Goal: Task Accomplishment & Management: Complete application form

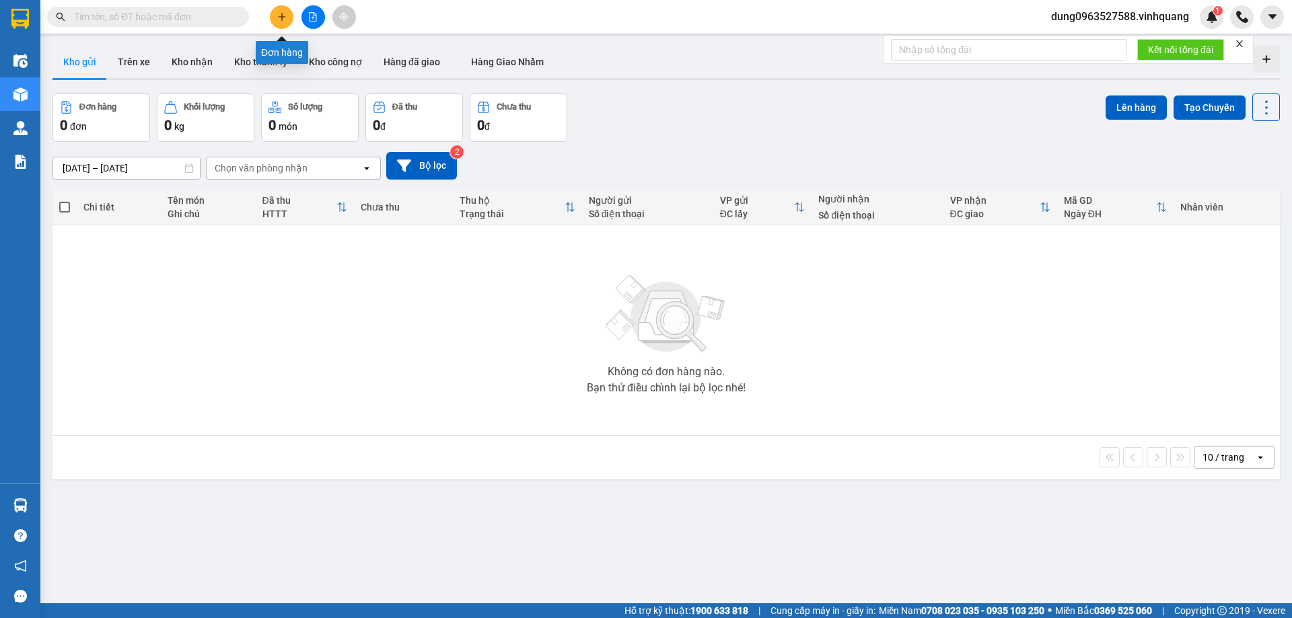
click at [283, 13] on icon "plus" at bounding box center [281, 16] width 9 height 9
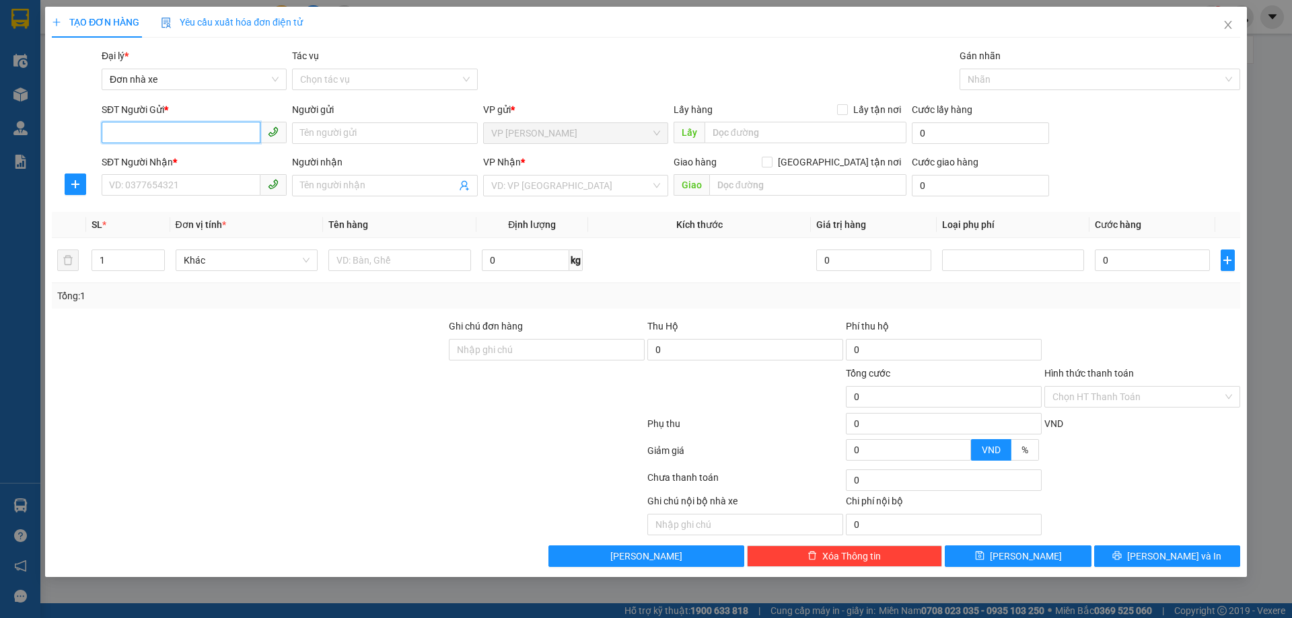
click at [153, 129] on input "SĐT Người Gửi *" at bounding box center [181, 133] width 159 height 22
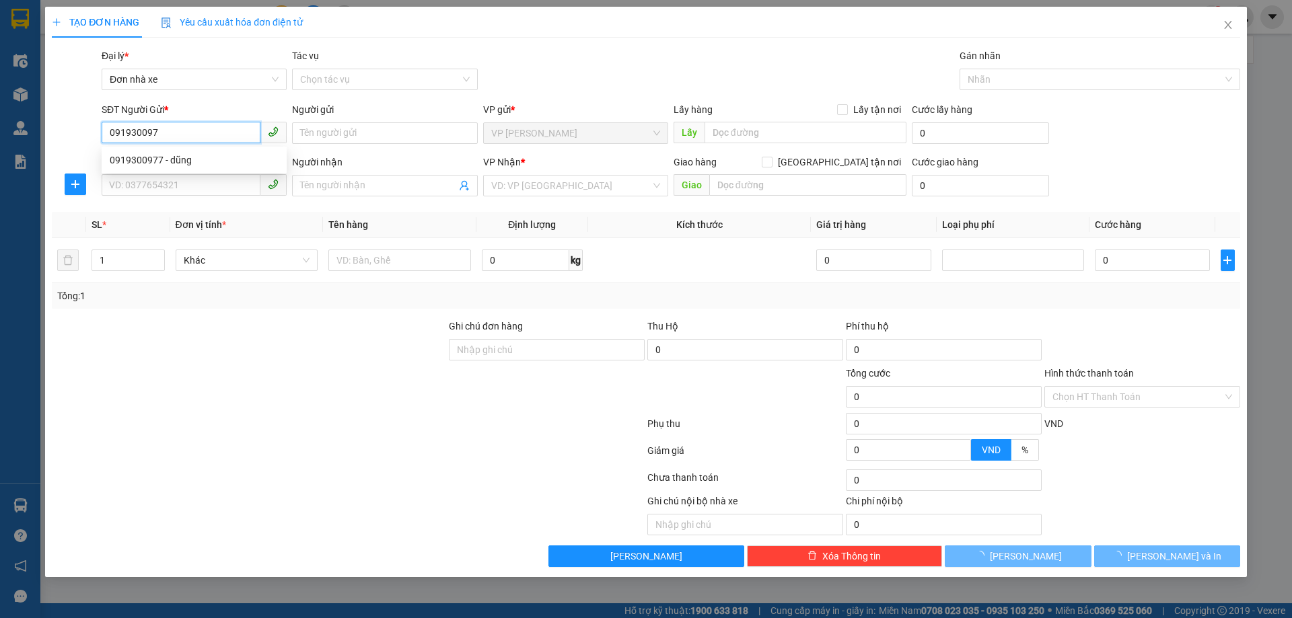
type input "0919300977"
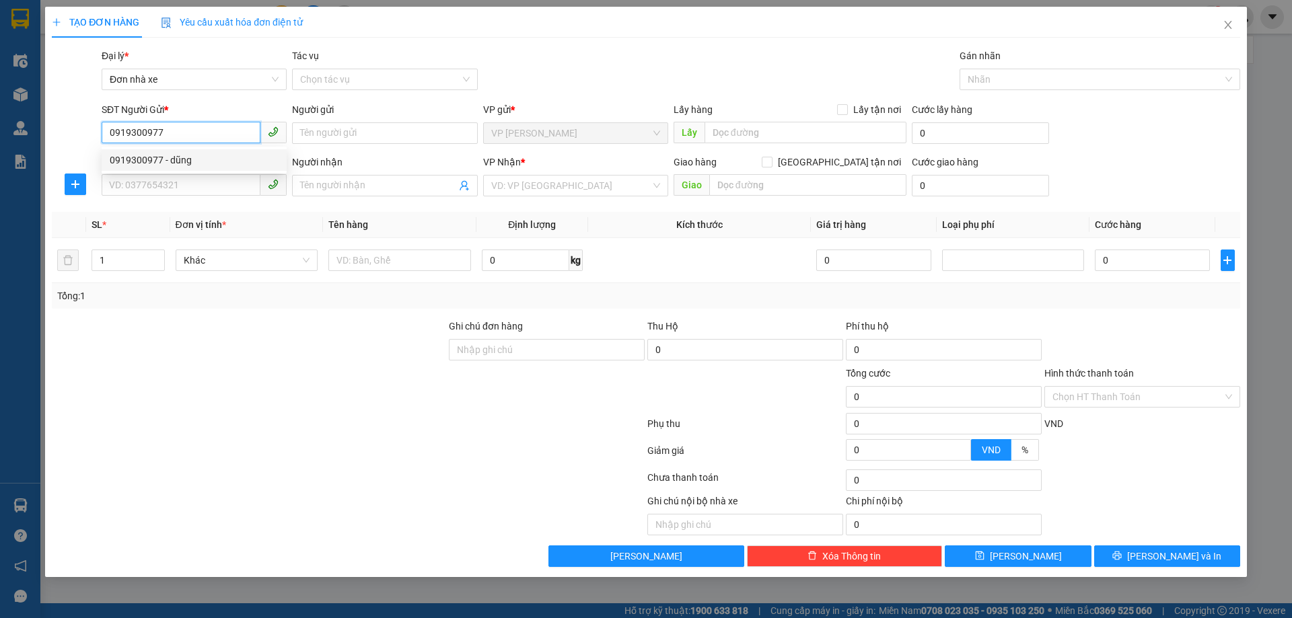
click at [150, 159] on div "0919300977 - dũng" at bounding box center [194, 160] width 169 height 15
type input "dũng"
type input "0948011266"
type input "linh"
type input "0919300977"
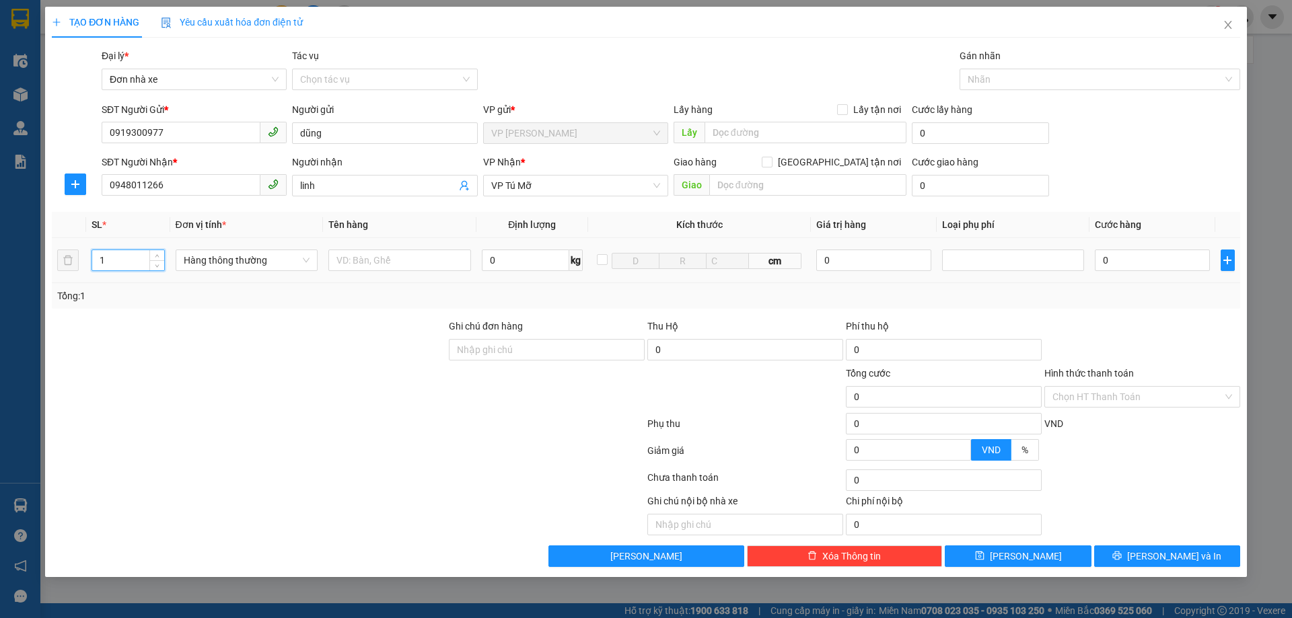
click at [106, 258] on input "1" at bounding box center [127, 260] width 71 height 20
type input "1"
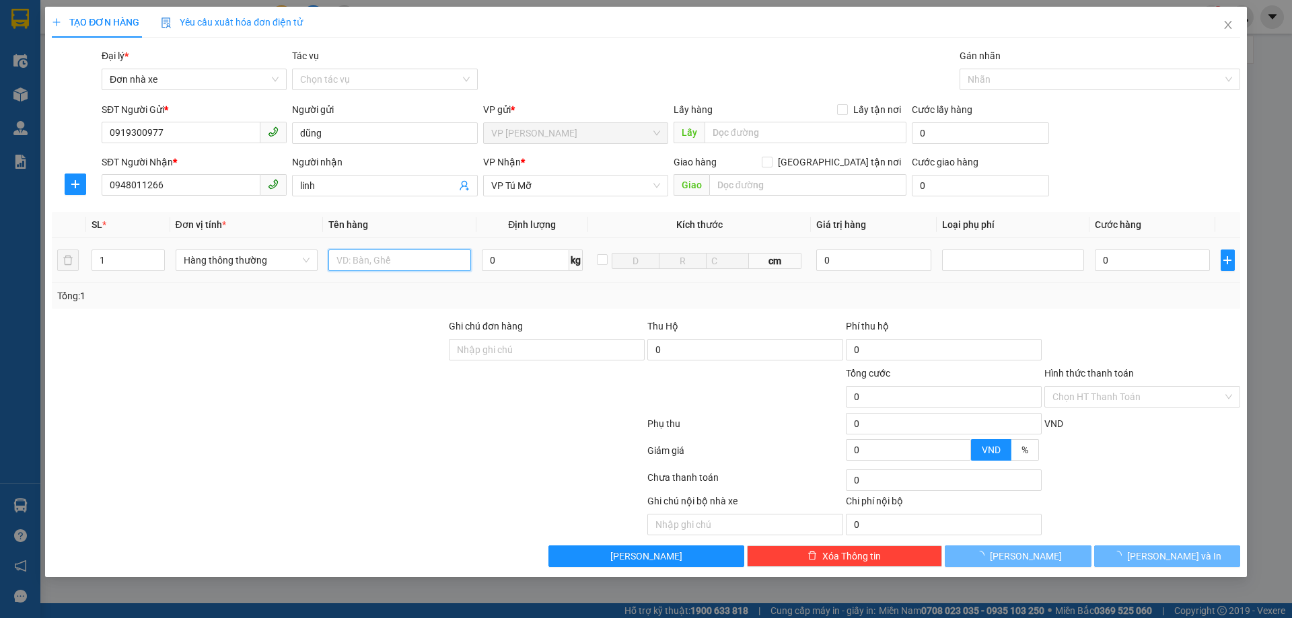
click at [364, 257] on input "text" at bounding box center [399, 261] width 143 height 22
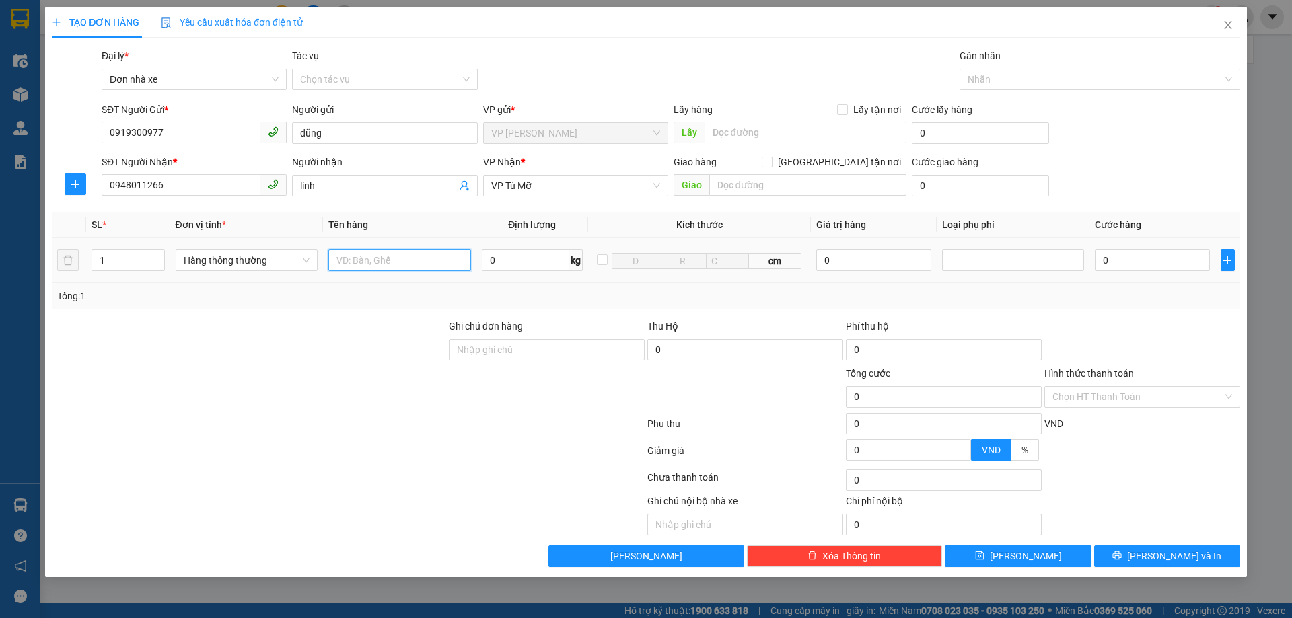
type input "1"
type input "2 hộp ct dính kèm"
click at [513, 260] on input "0" at bounding box center [525, 261] width 87 height 22
type input "12"
click at [1132, 260] on input "0" at bounding box center [1152, 261] width 114 height 22
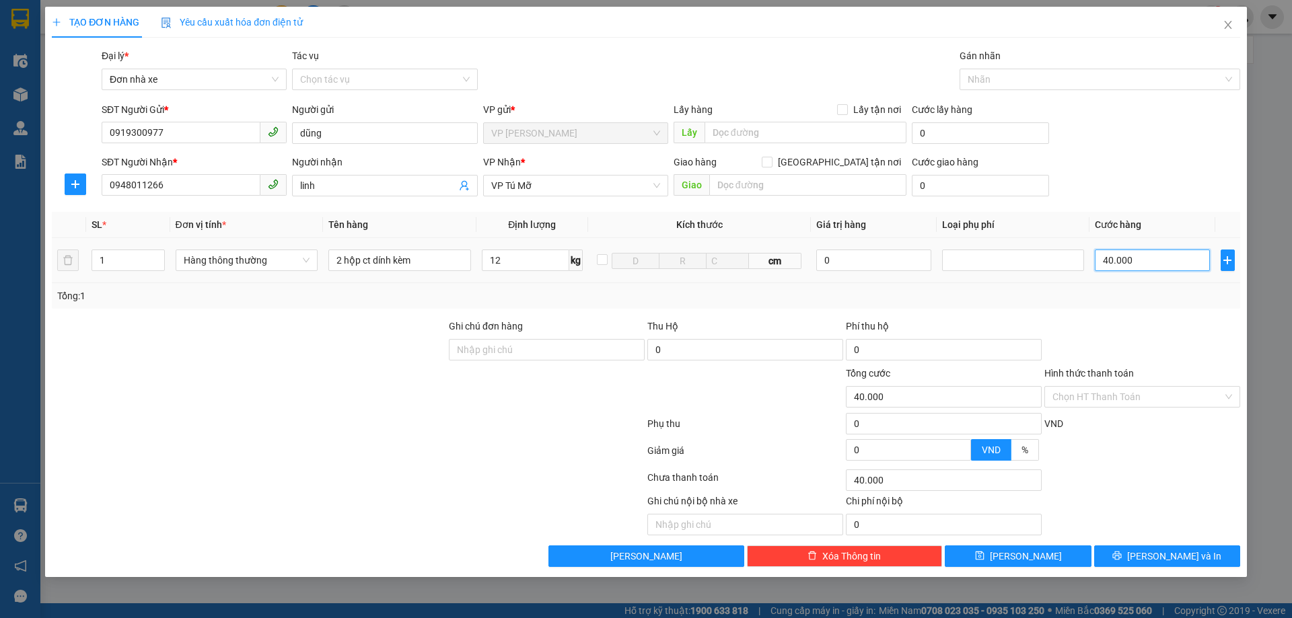
type input "40.000"
click at [1232, 394] on div "Chọn HT Thanh Toán" at bounding box center [1142, 397] width 196 height 22
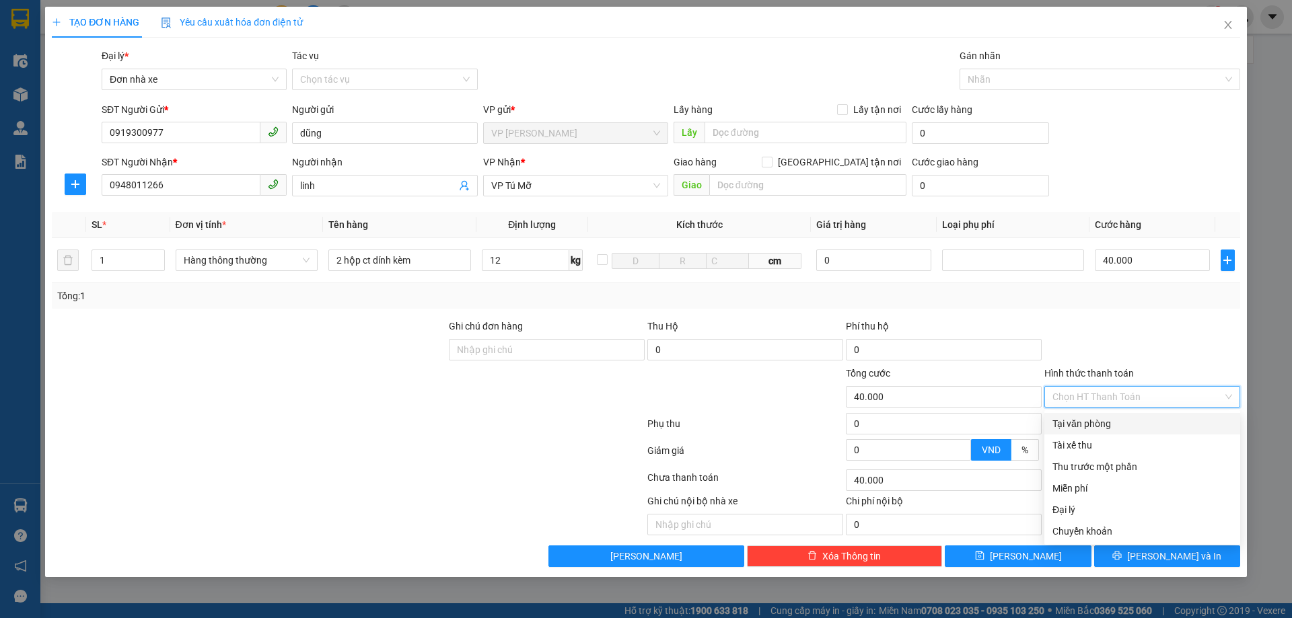
click at [1113, 426] on div "Tại văn phòng" at bounding box center [1142, 423] width 180 height 15
type input "0"
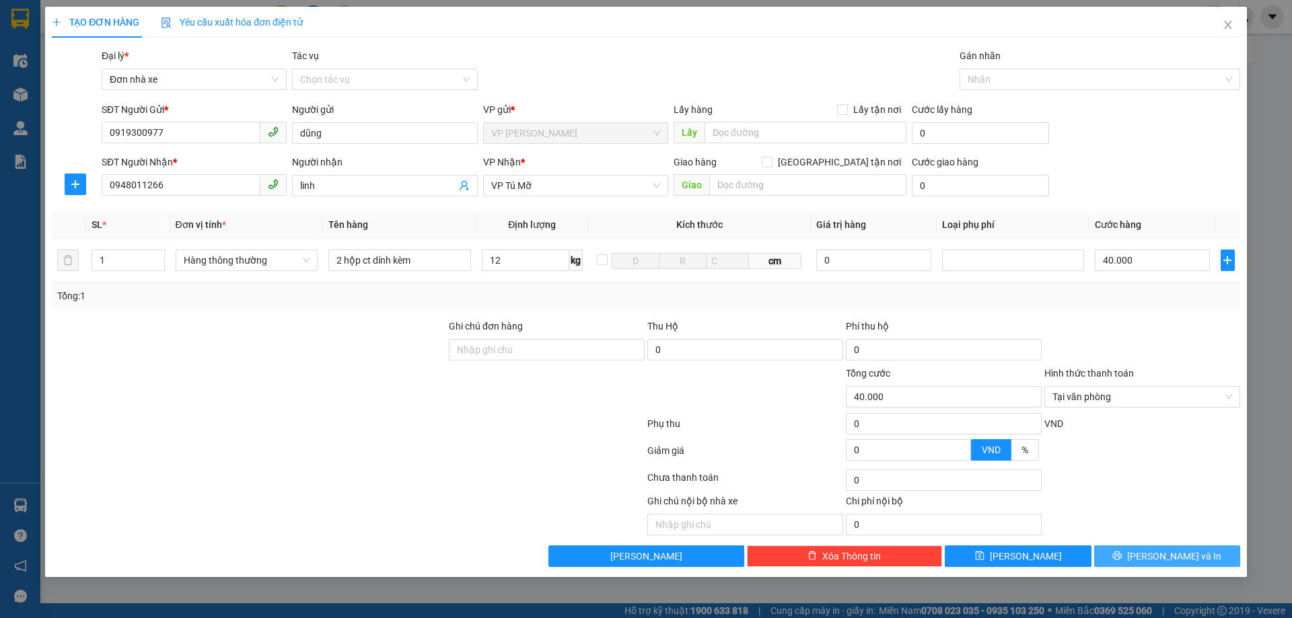
click at [1175, 558] on span "[PERSON_NAME] và In" at bounding box center [1174, 556] width 94 height 15
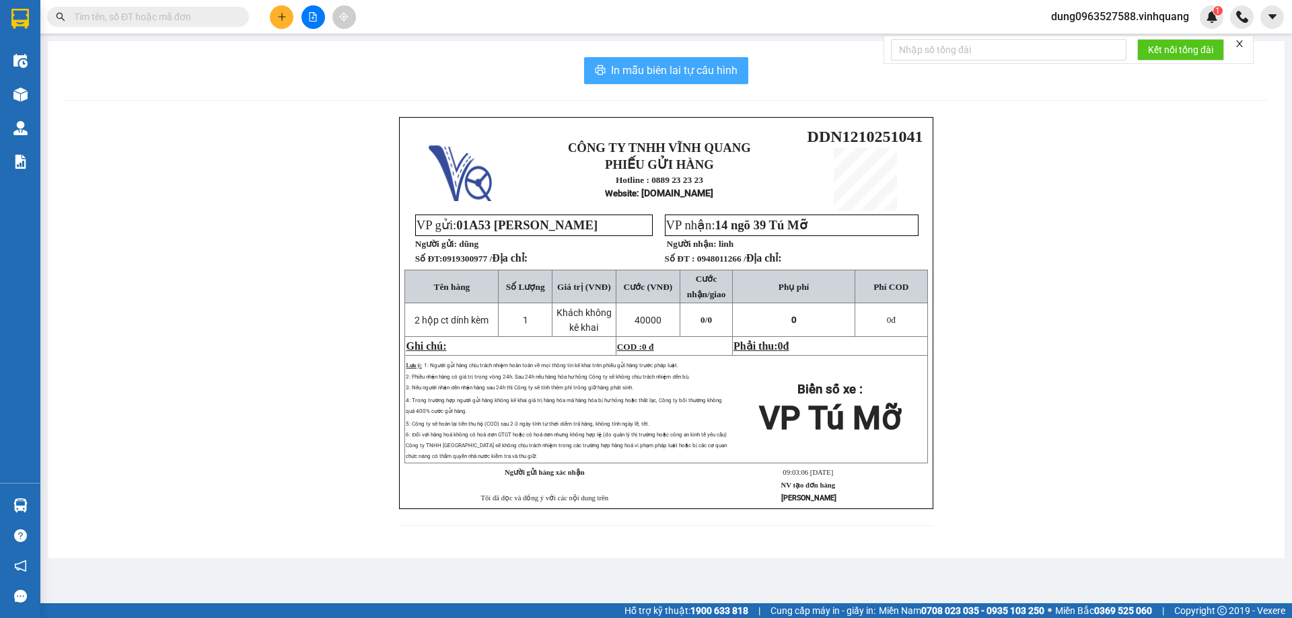
click at [651, 66] on span "In mẫu biên lai tự cấu hình" at bounding box center [674, 70] width 126 height 17
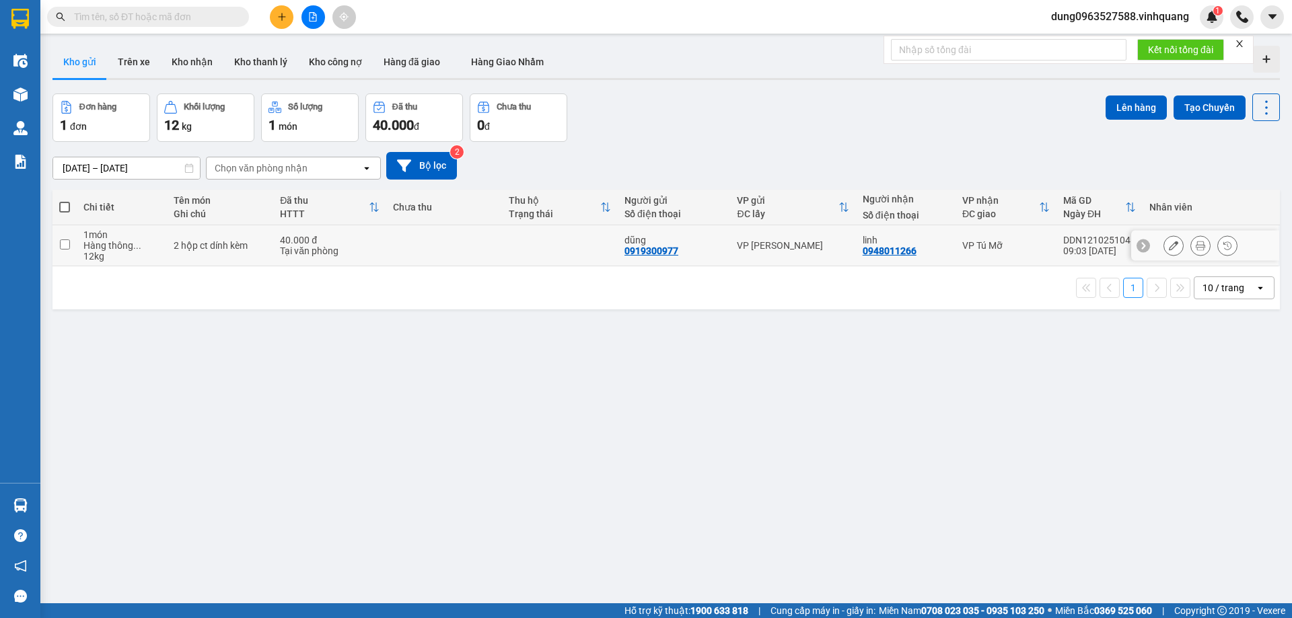
click at [66, 244] on input "checkbox" at bounding box center [65, 245] width 10 height 10
checkbox input "true"
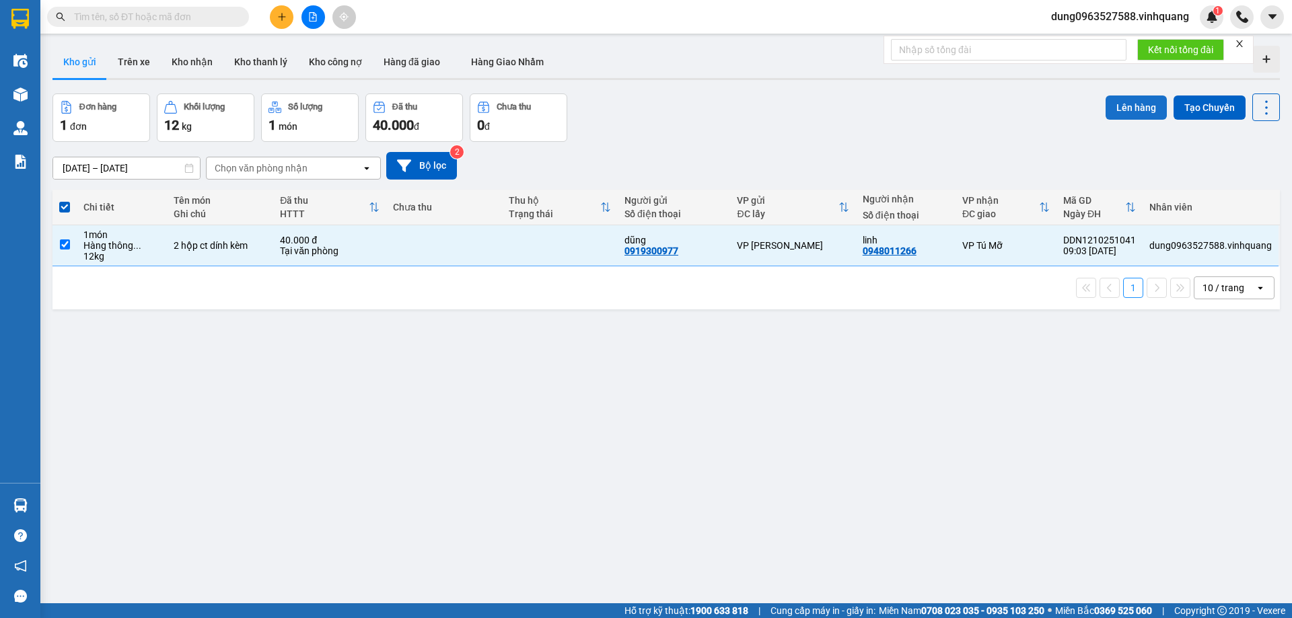
click at [1120, 102] on button "Lên hàng" at bounding box center [1135, 108] width 61 height 24
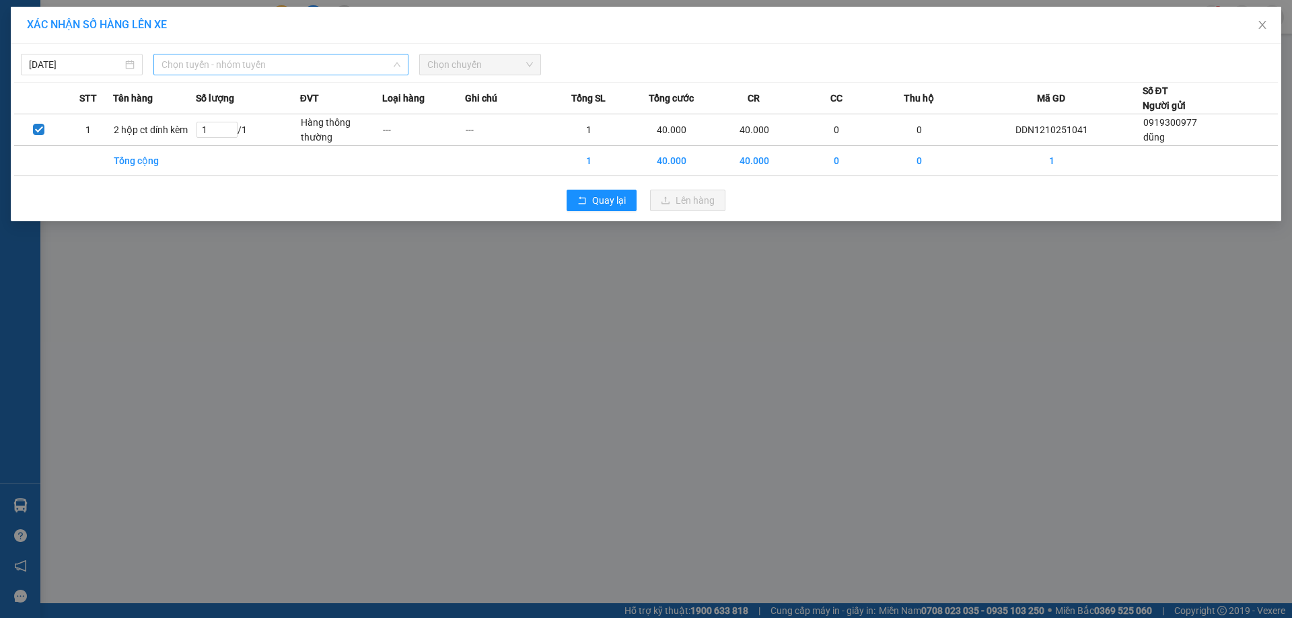
click at [400, 58] on span "Chọn tuyến - nhóm tuyến" at bounding box center [280, 64] width 239 height 20
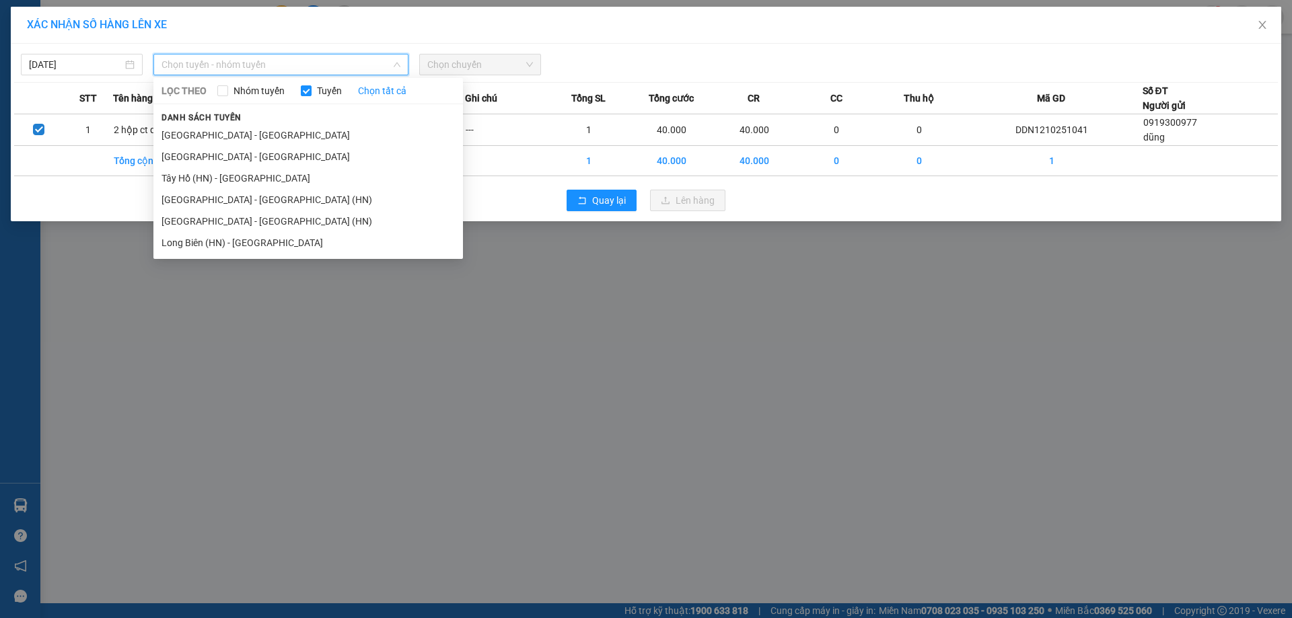
click at [546, 336] on div "XÁC NHẬN SỐ HÀNG LÊN XE [DATE] Chọn tuyến - nhóm tuyến LỌC THEO Nhóm tuyến Tuyế…" at bounding box center [646, 309] width 1292 height 618
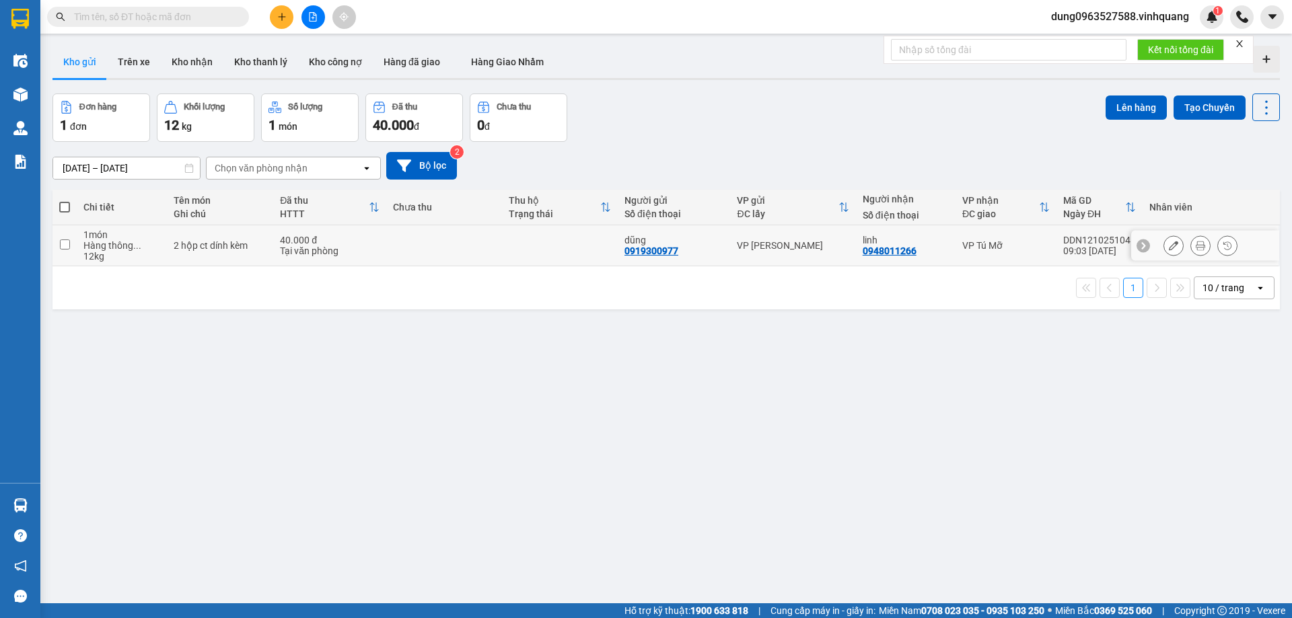
click at [65, 244] on input "checkbox" at bounding box center [65, 245] width 10 height 10
checkbox input "true"
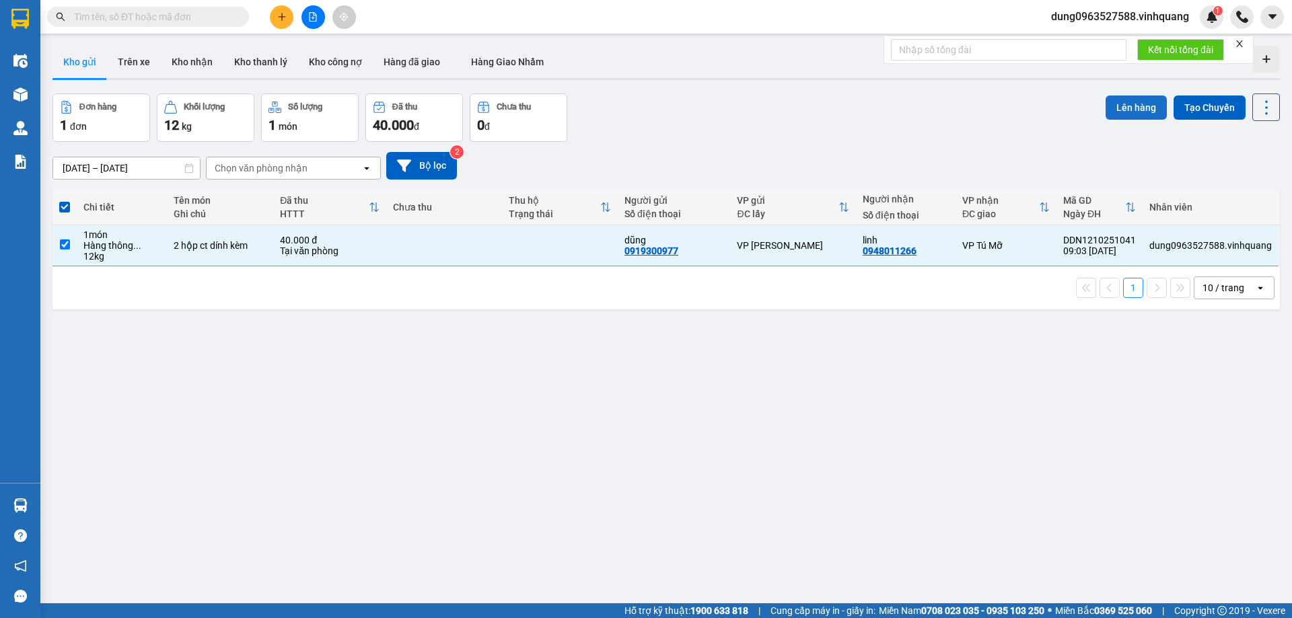
click at [1128, 106] on button "Lên hàng" at bounding box center [1135, 108] width 61 height 24
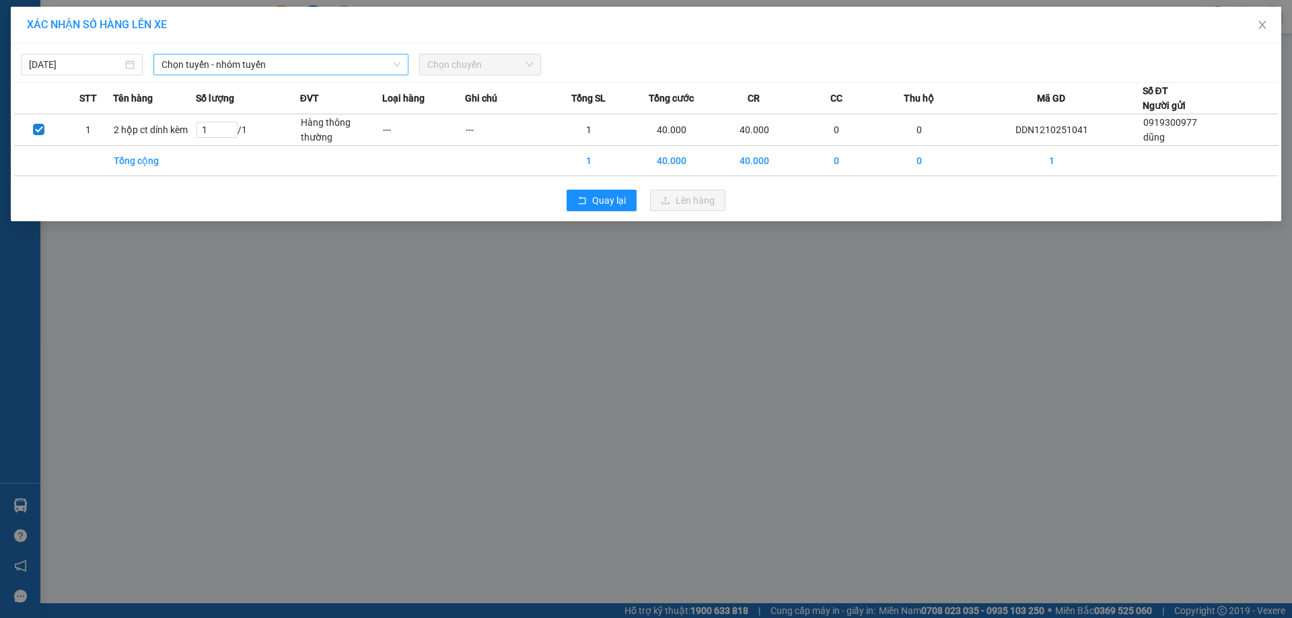
click at [393, 61] on icon "down" at bounding box center [397, 65] width 8 height 8
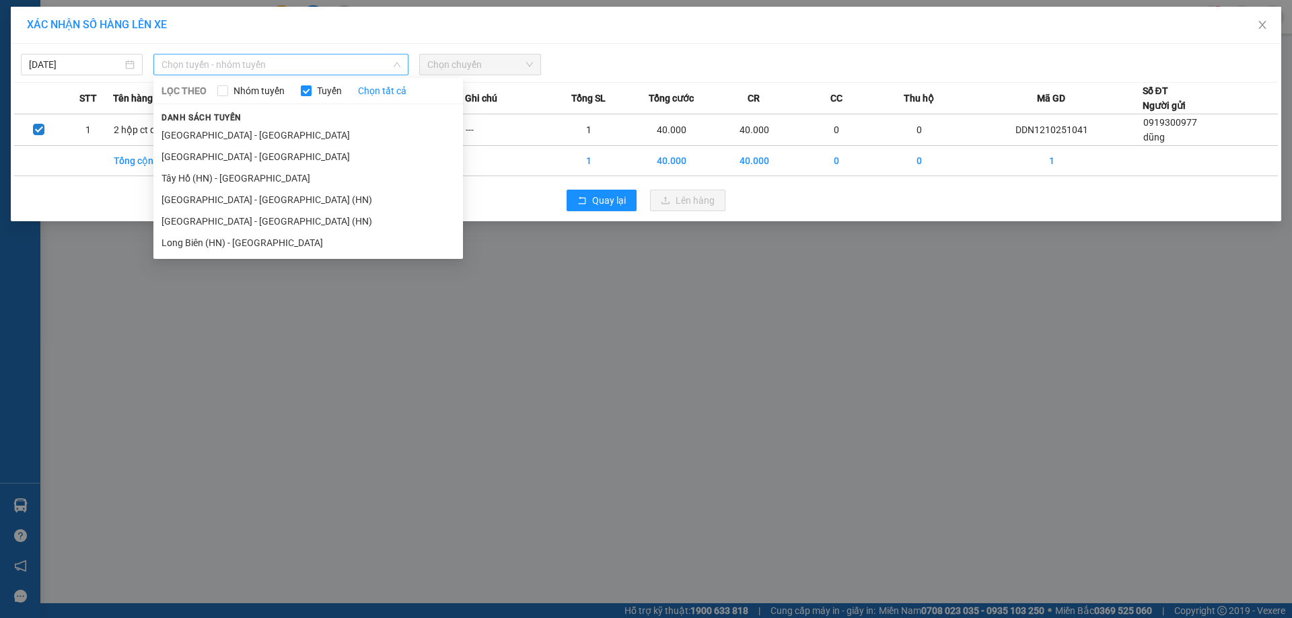
click at [398, 55] on span "Chọn tuyến - nhóm tuyến" at bounding box center [280, 64] width 239 height 20
click at [248, 138] on li "[GEOGRAPHIC_DATA] - [GEOGRAPHIC_DATA]" at bounding box center [307, 135] width 309 height 22
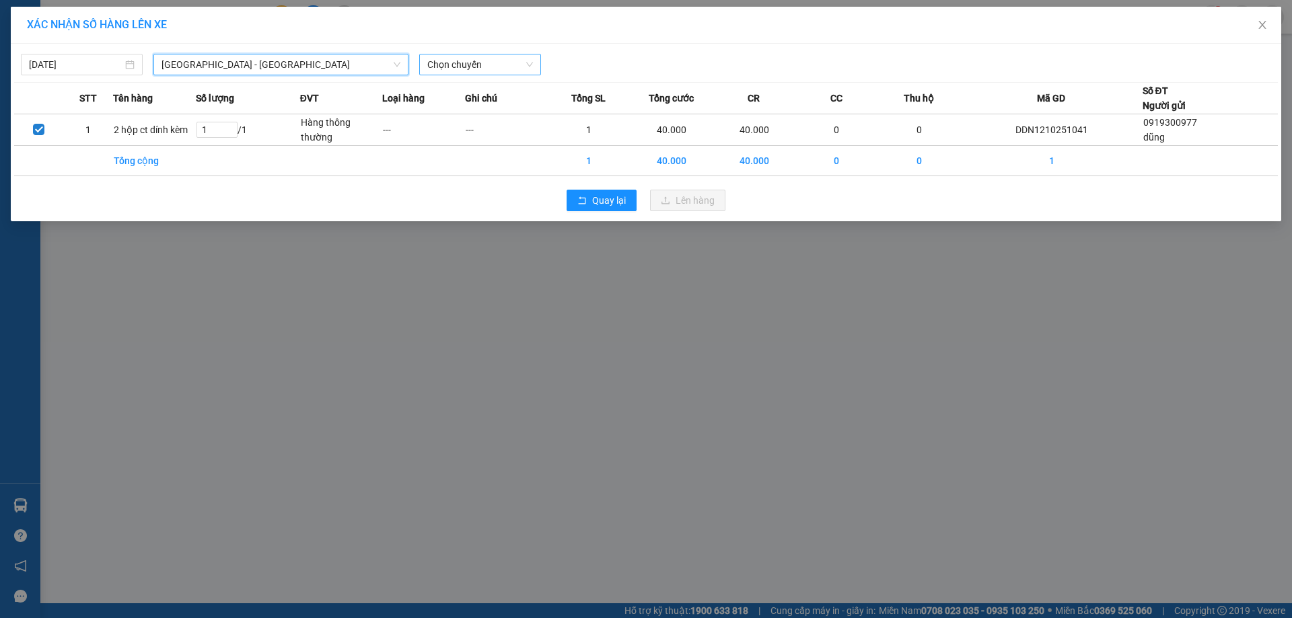
click at [527, 56] on span "Chọn chuyến" at bounding box center [480, 64] width 106 height 20
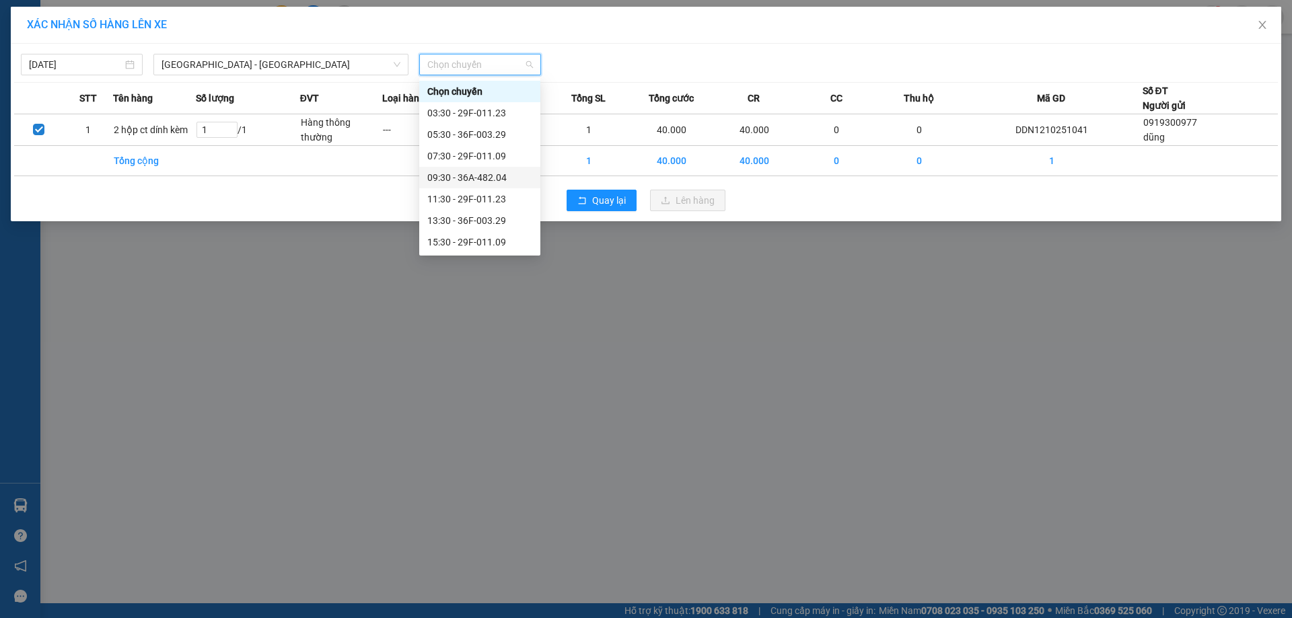
click at [436, 176] on div "09:30 - 36A-482.04" at bounding box center [479, 177] width 105 height 15
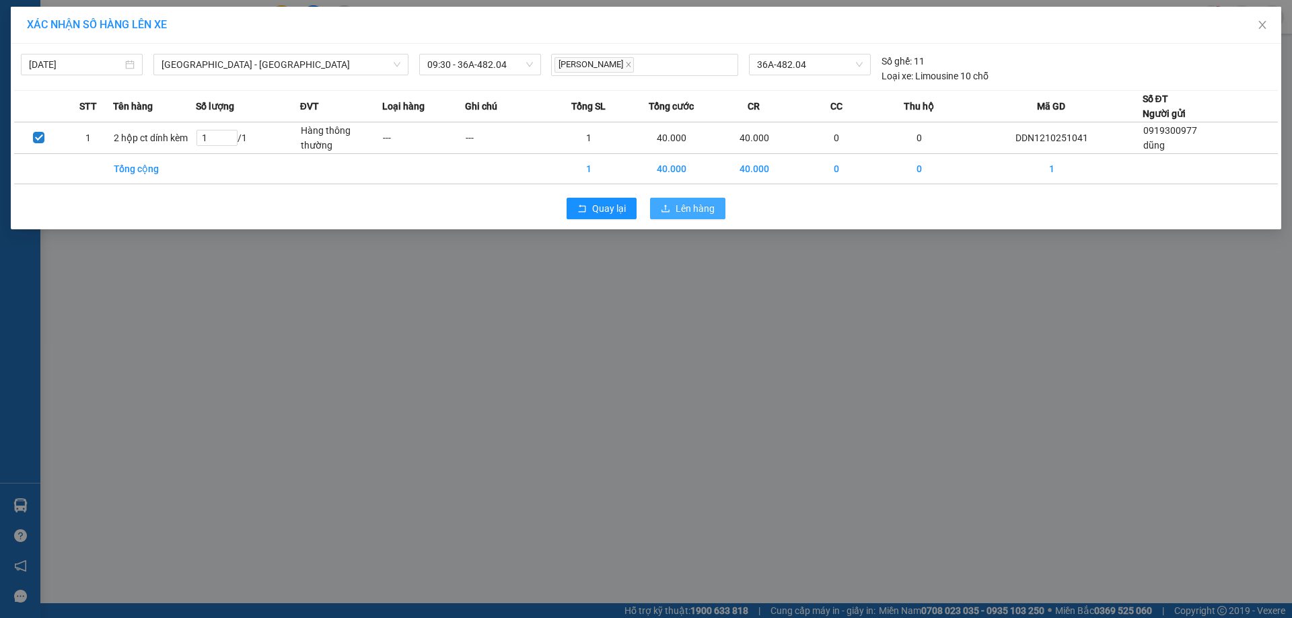
click at [692, 216] on button "Lên hàng" at bounding box center [687, 209] width 75 height 22
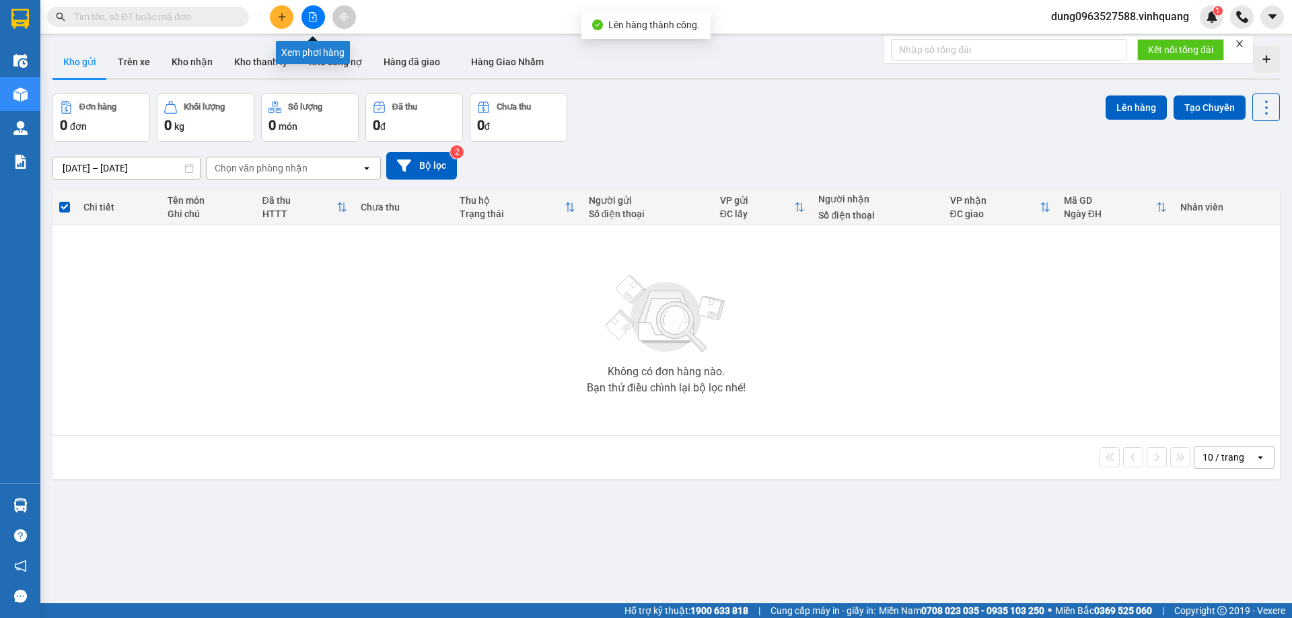
click at [313, 16] on icon "file-add" at bounding box center [312, 16] width 9 height 9
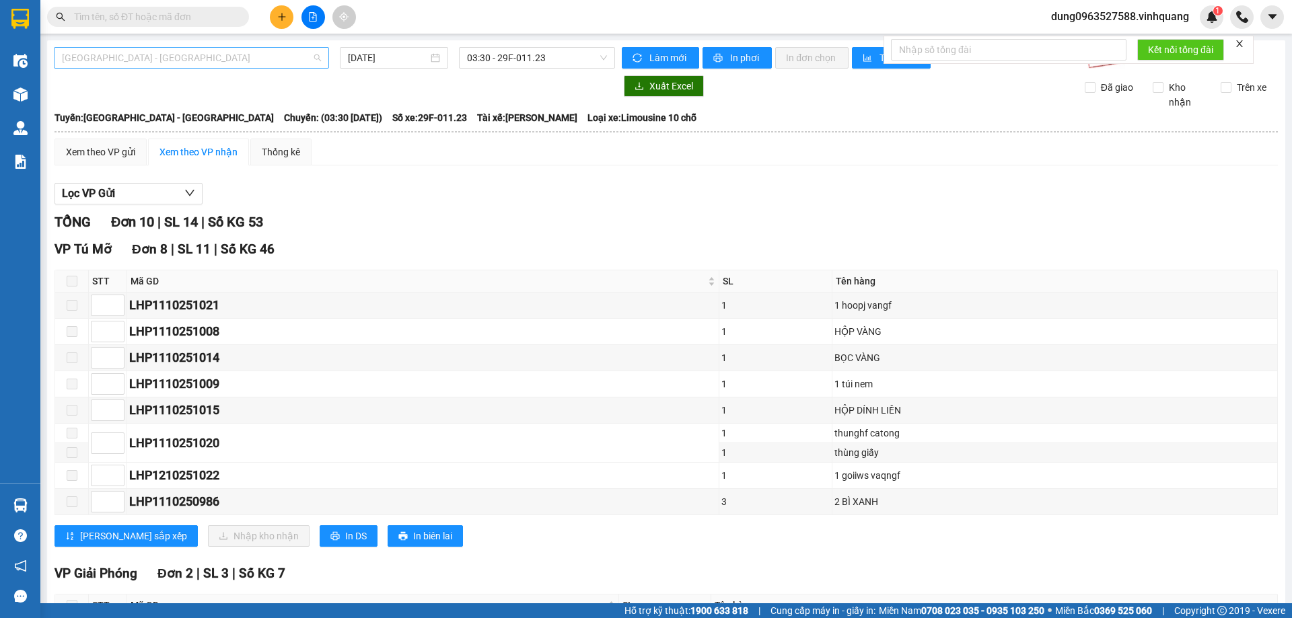
click at [316, 55] on span "[GEOGRAPHIC_DATA] - [GEOGRAPHIC_DATA]" at bounding box center [191, 58] width 259 height 20
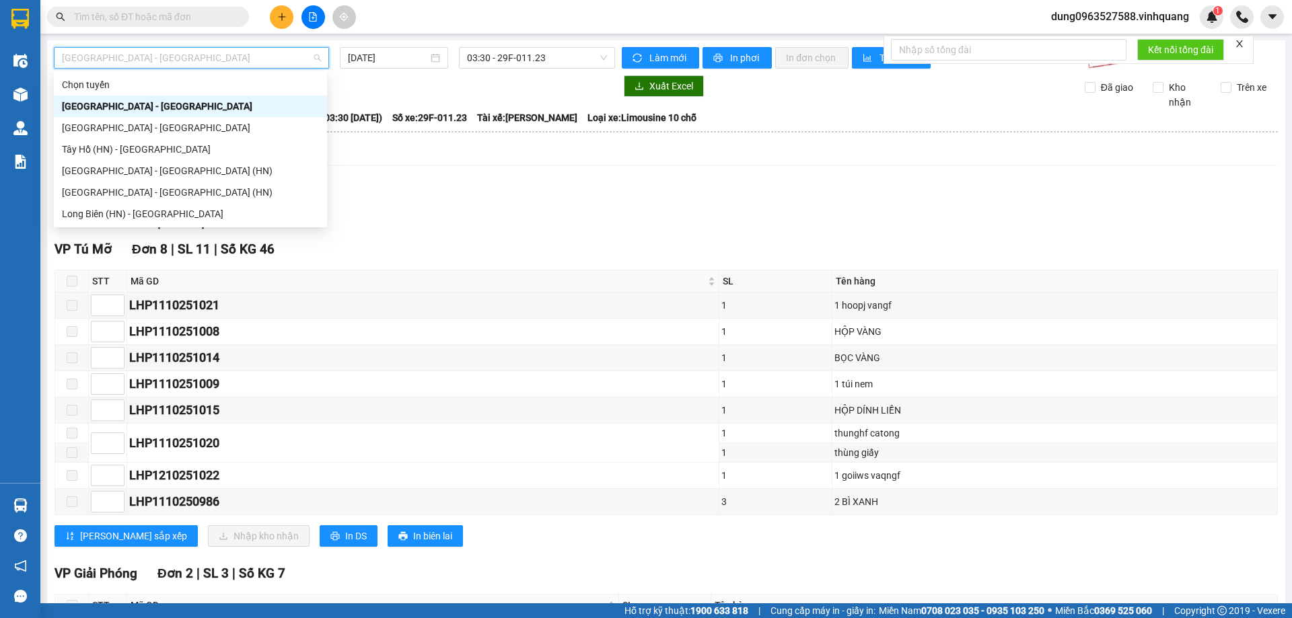
click at [160, 105] on div "[GEOGRAPHIC_DATA] - [GEOGRAPHIC_DATA]" at bounding box center [190, 106] width 257 height 15
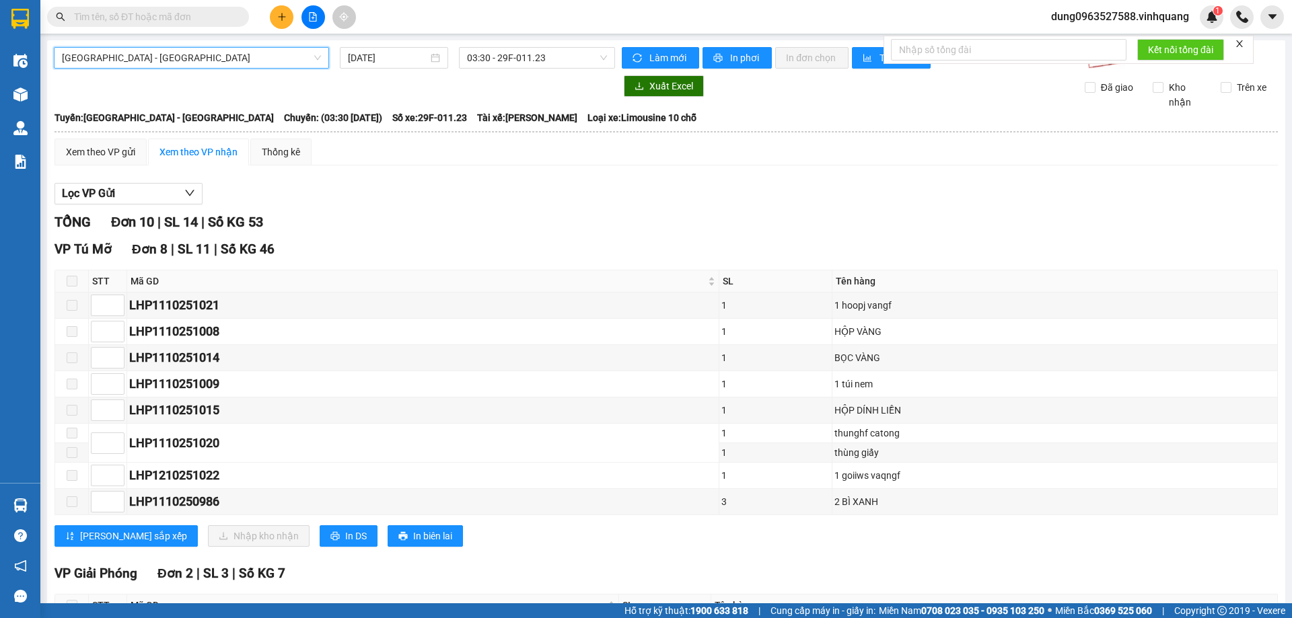
click at [596, 46] on div "[GEOGRAPHIC_DATA] - [GEOGRAPHIC_DATA] [GEOGRAPHIC_DATA] - [GEOGRAPHIC_DATA] [DA…" at bounding box center [666, 386] width 1238 height 692
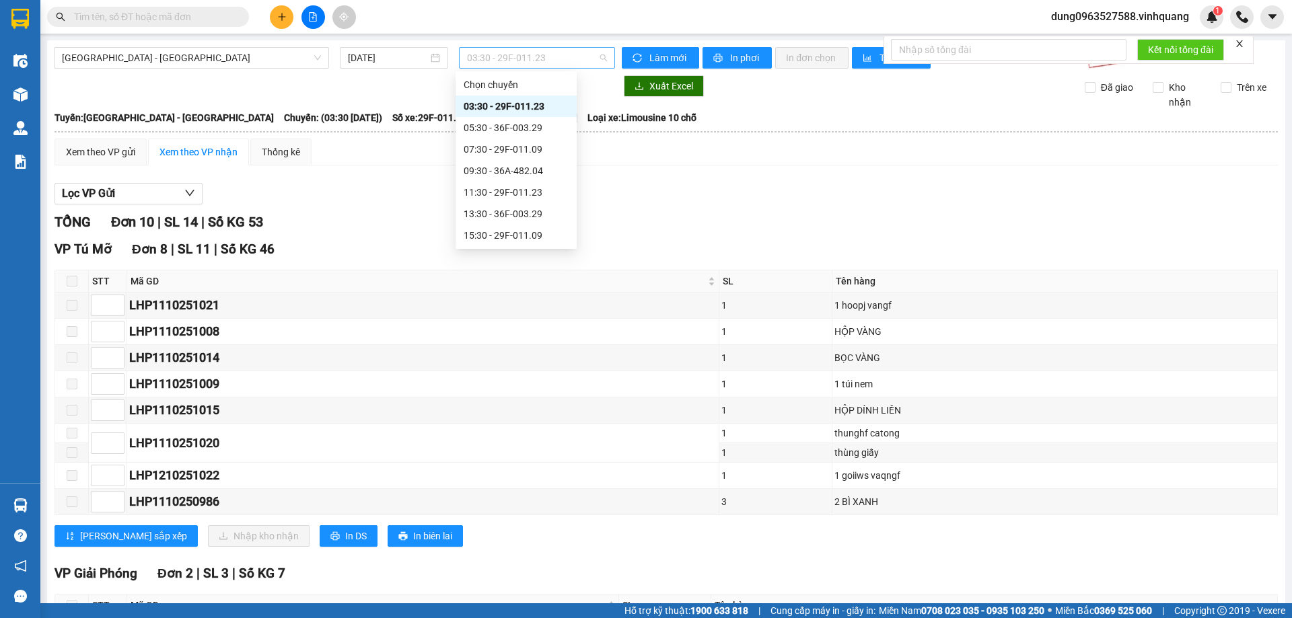
click at [605, 52] on div "03:30 - 29F-011.23" at bounding box center [537, 58] width 156 height 22
click at [476, 168] on div "09:30 - 36A-482.04" at bounding box center [516, 170] width 105 height 15
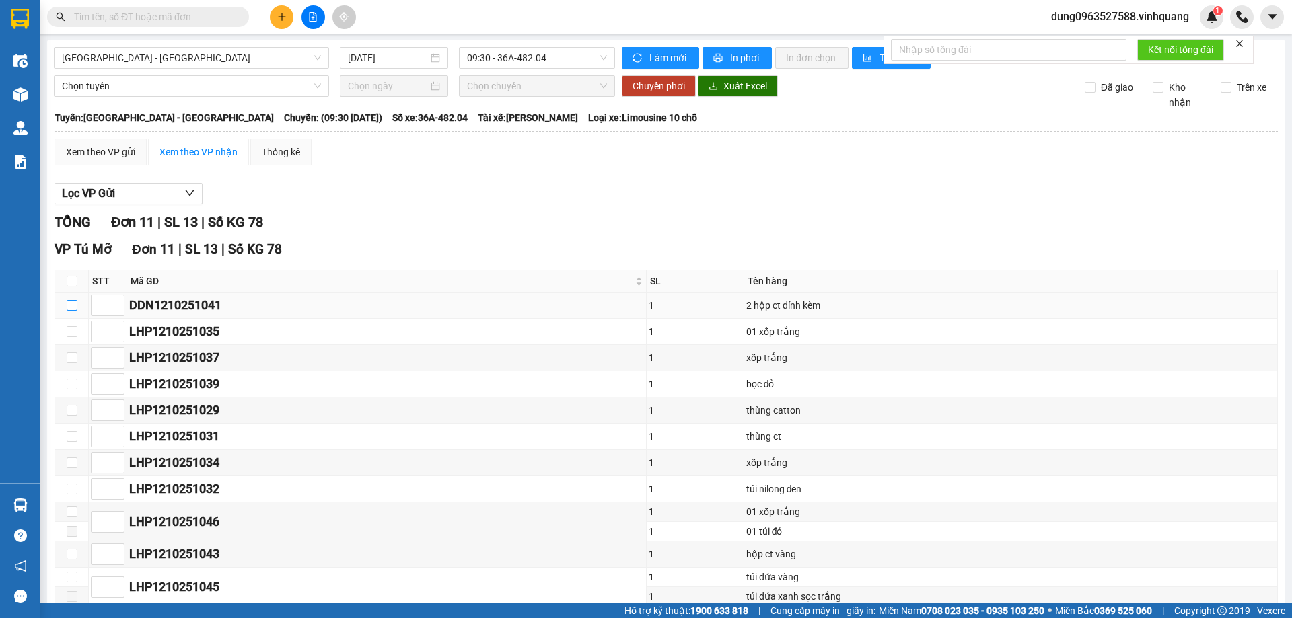
click at [75, 304] on input "checkbox" at bounding box center [72, 305] width 11 height 11
checkbox input "true"
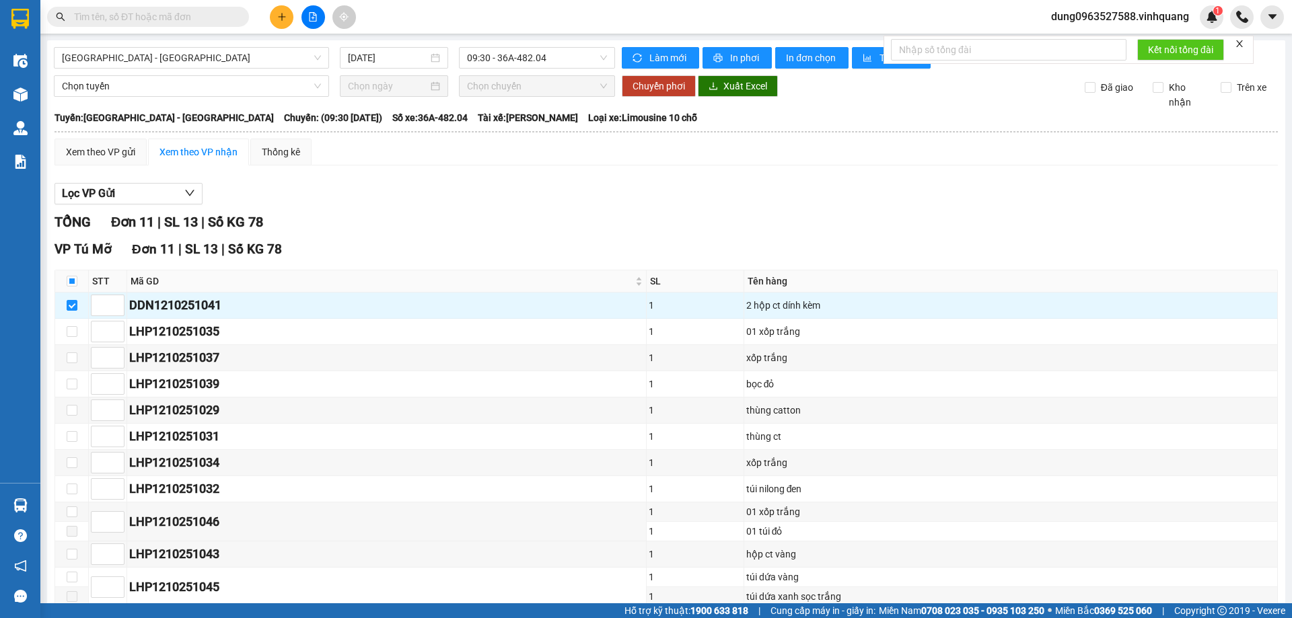
click at [345, 618] on span "In DS" at bounding box center [356, 627] width 22 height 15
click at [413, 618] on span "In biên lai" at bounding box center [432, 627] width 39 height 15
